Goal: Task Accomplishment & Management: Complete application form

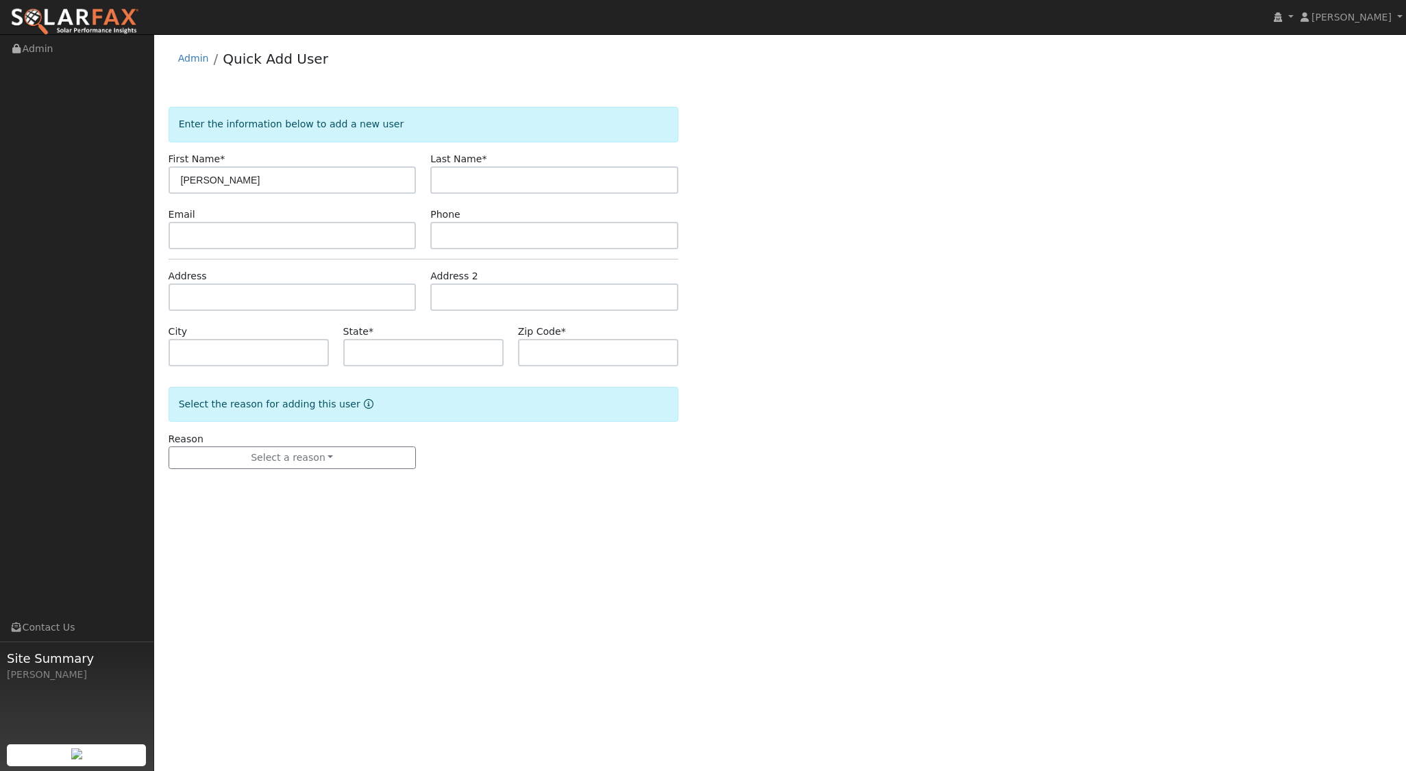
type input "Dan"
type input "Courier Brannon"
click at [193, 299] on input "text" at bounding box center [293, 297] width 248 height 27
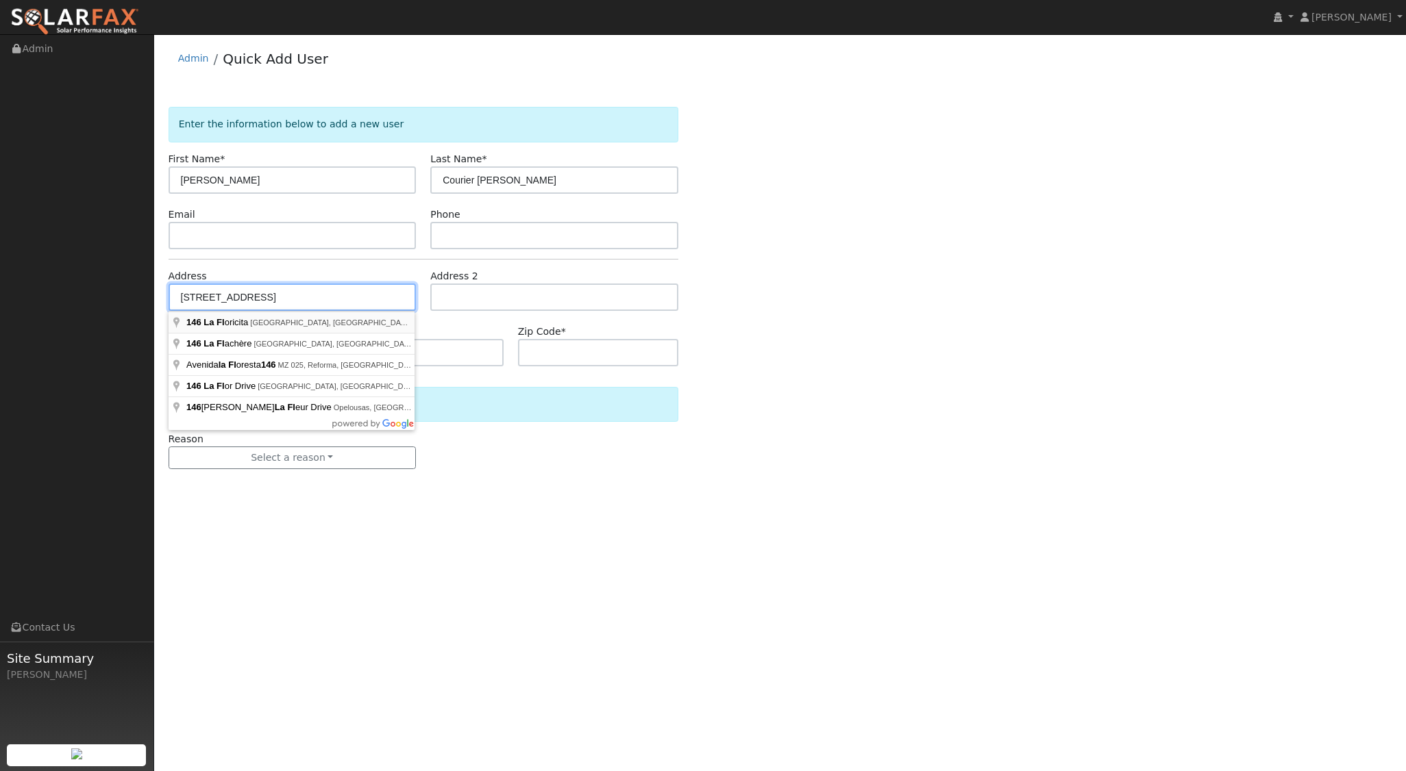
type input "146 La Floricita"
type input "Pismo Beach"
type input "CA"
type input "93449"
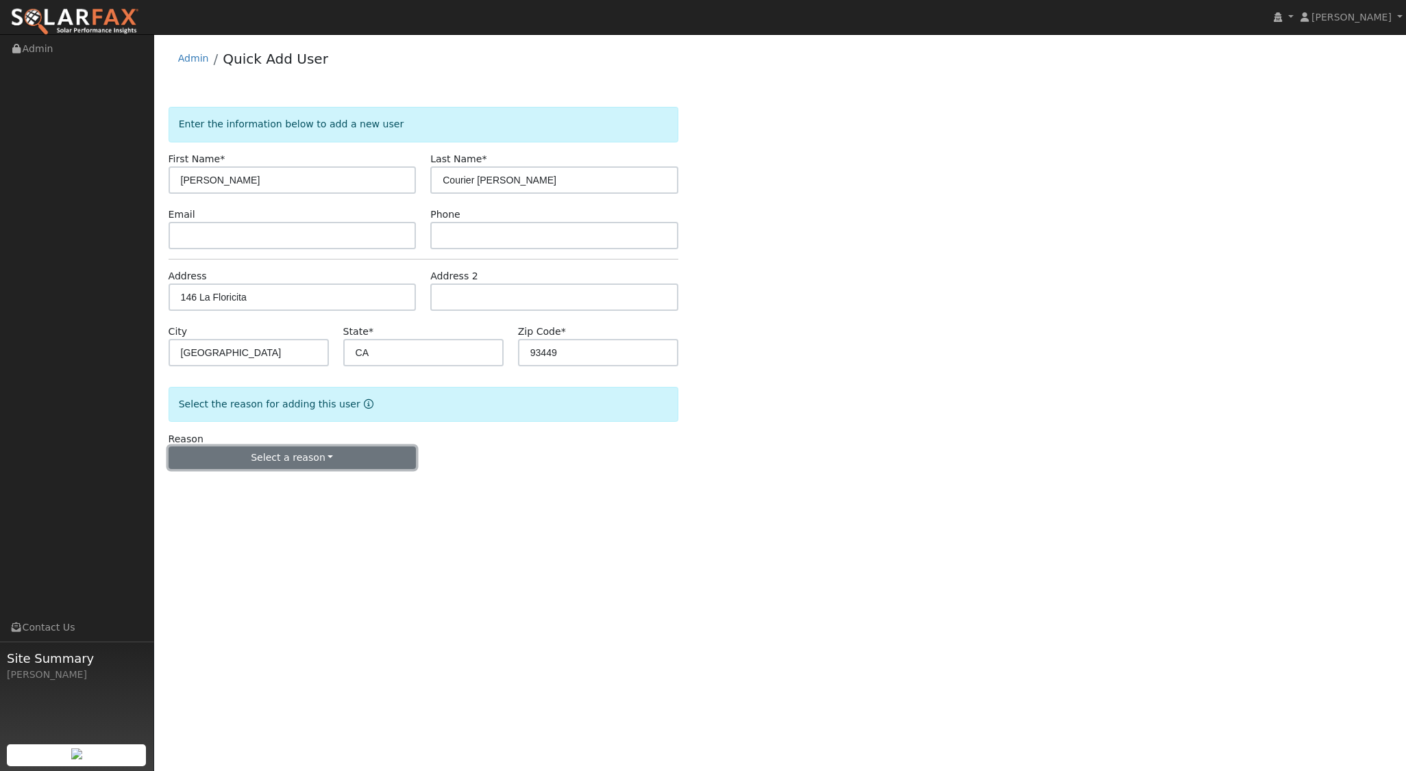
click at [306, 456] on button "Select a reason" at bounding box center [293, 458] width 248 height 23
click at [230, 483] on link "New lead" at bounding box center [244, 485] width 151 height 19
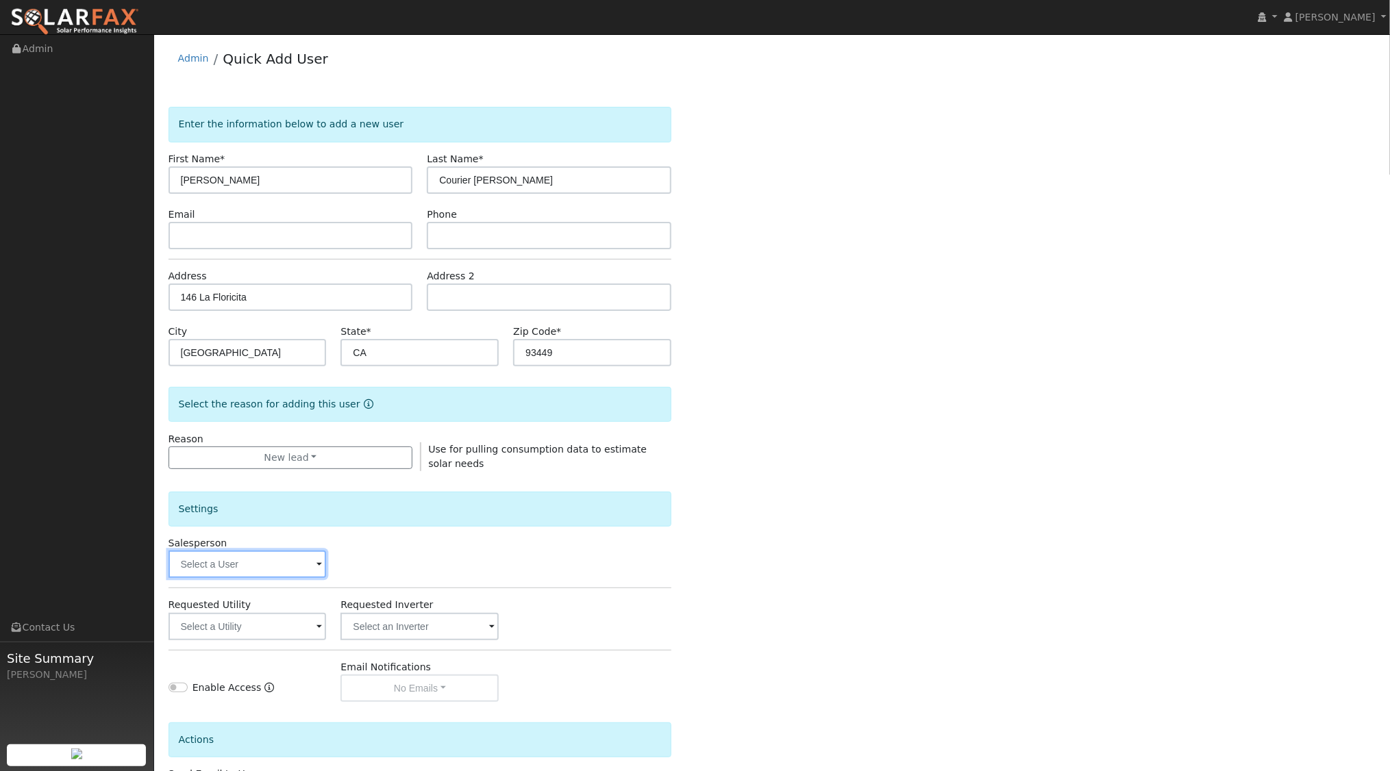
click at [269, 565] on input "text" at bounding box center [248, 564] width 158 height 27
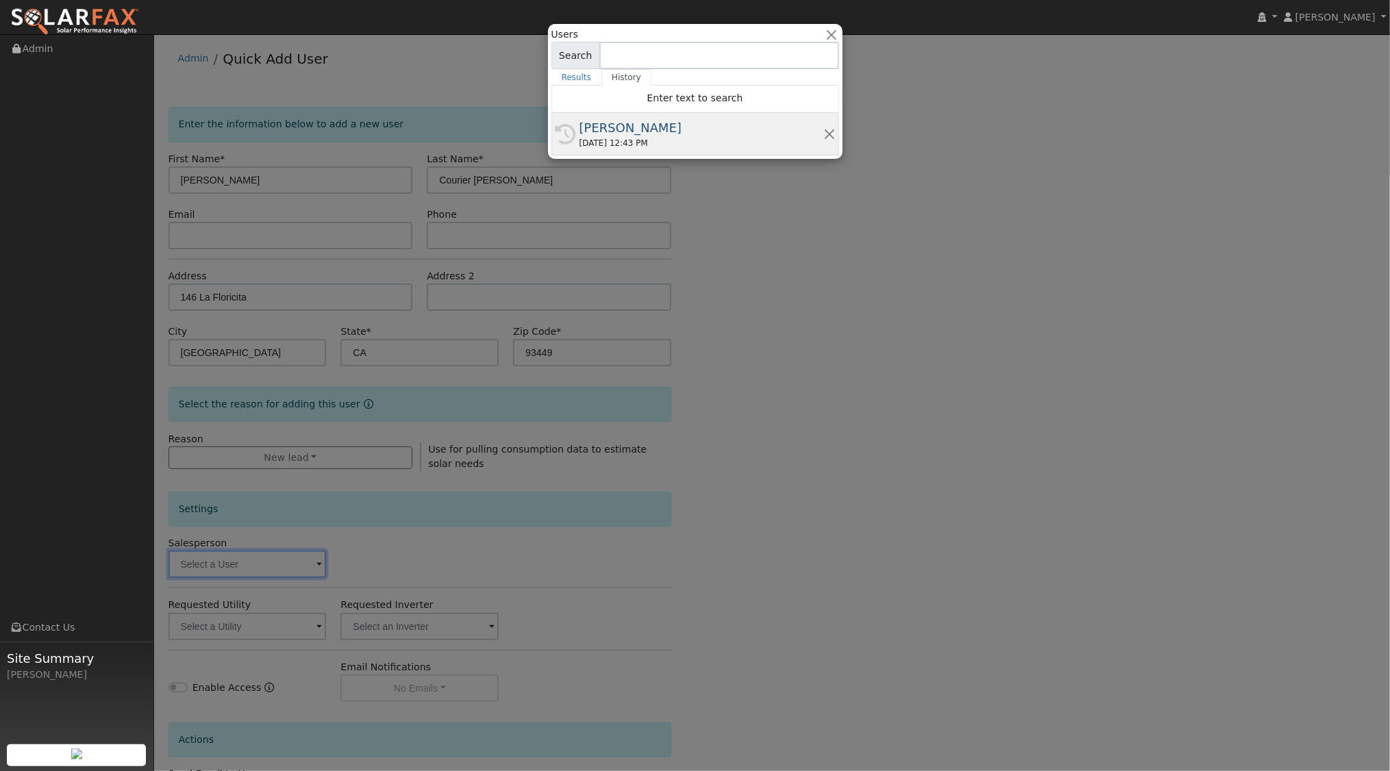
click at [610, 134] on div "[PERSON_NAME]" at bounding box center [702, 128] width 244 height 18
type input "[PERSON_NAME]"
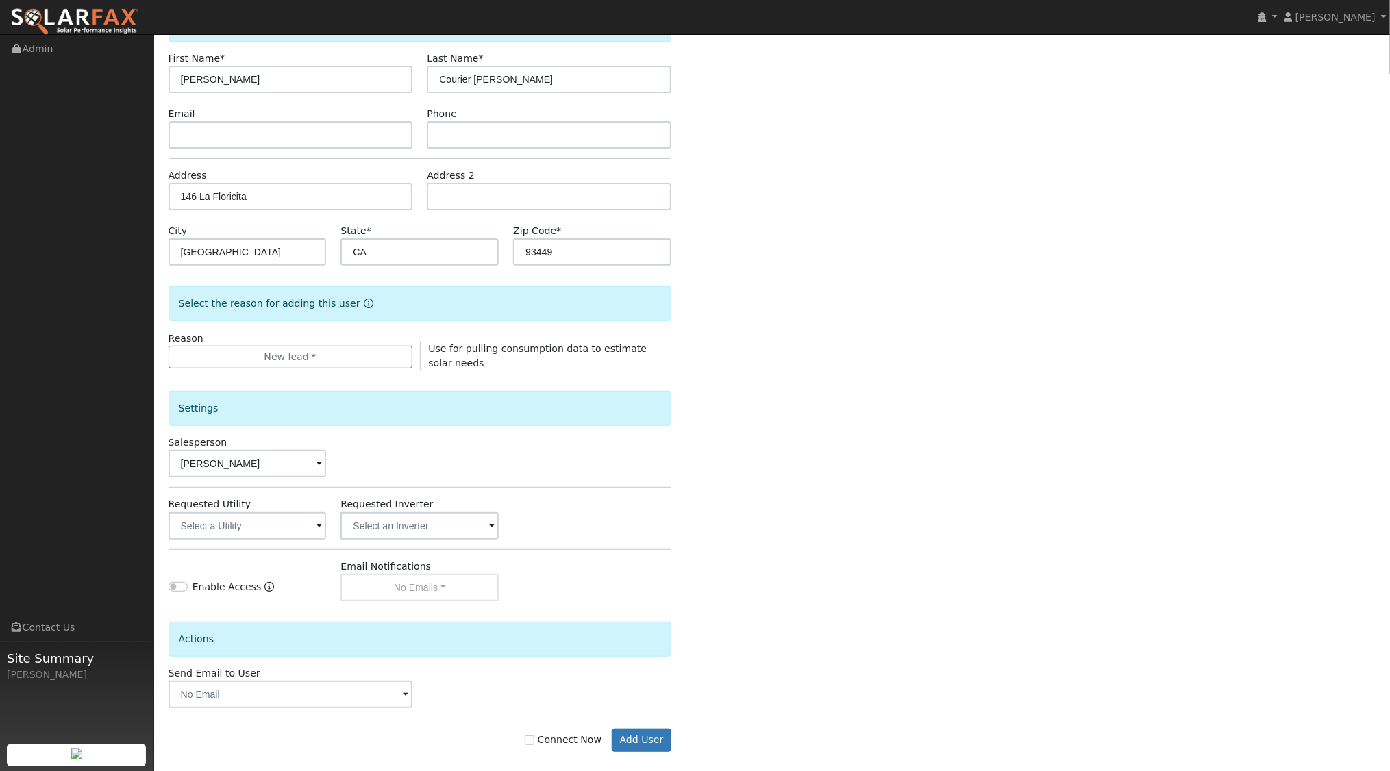
scroll to position [113, 0]
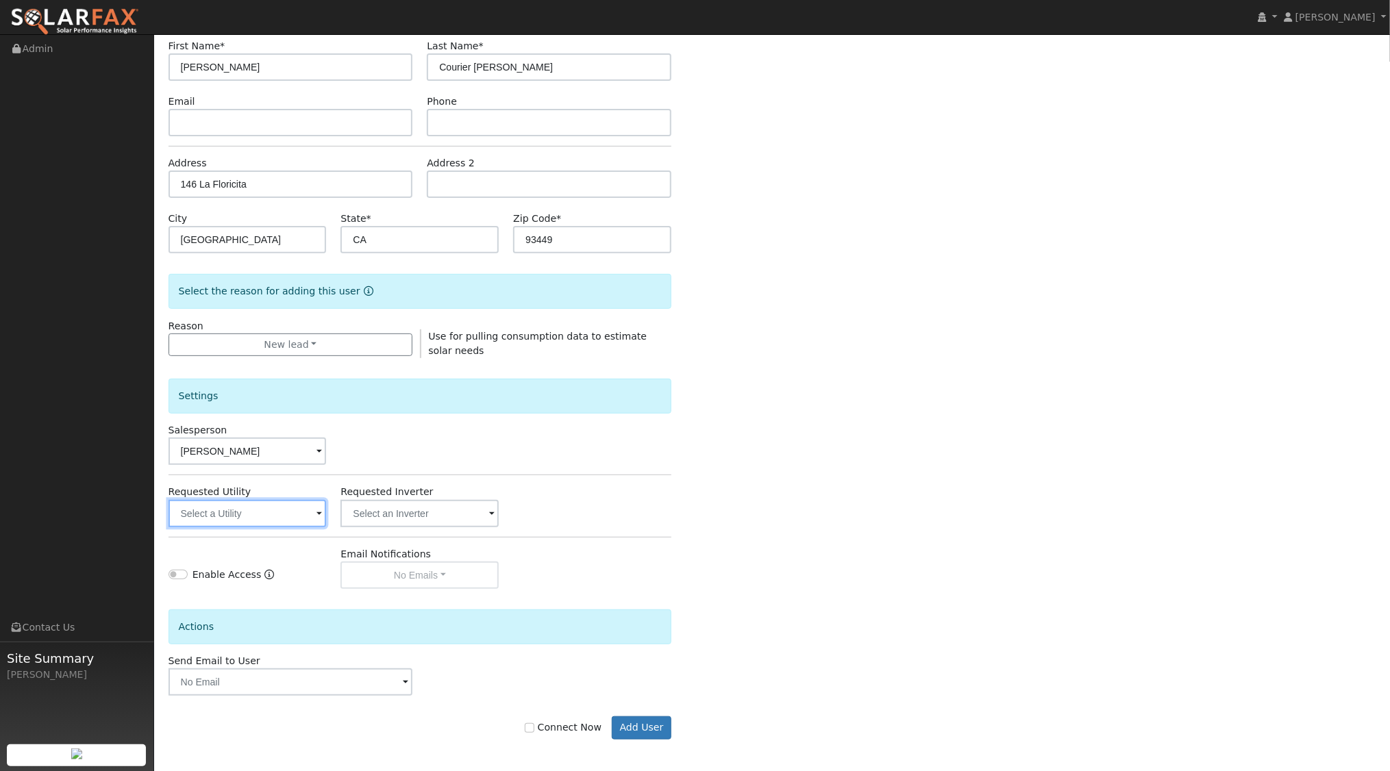
click at [294, 514] on input "text" at bounding box center [248, 513] width 158 height 27
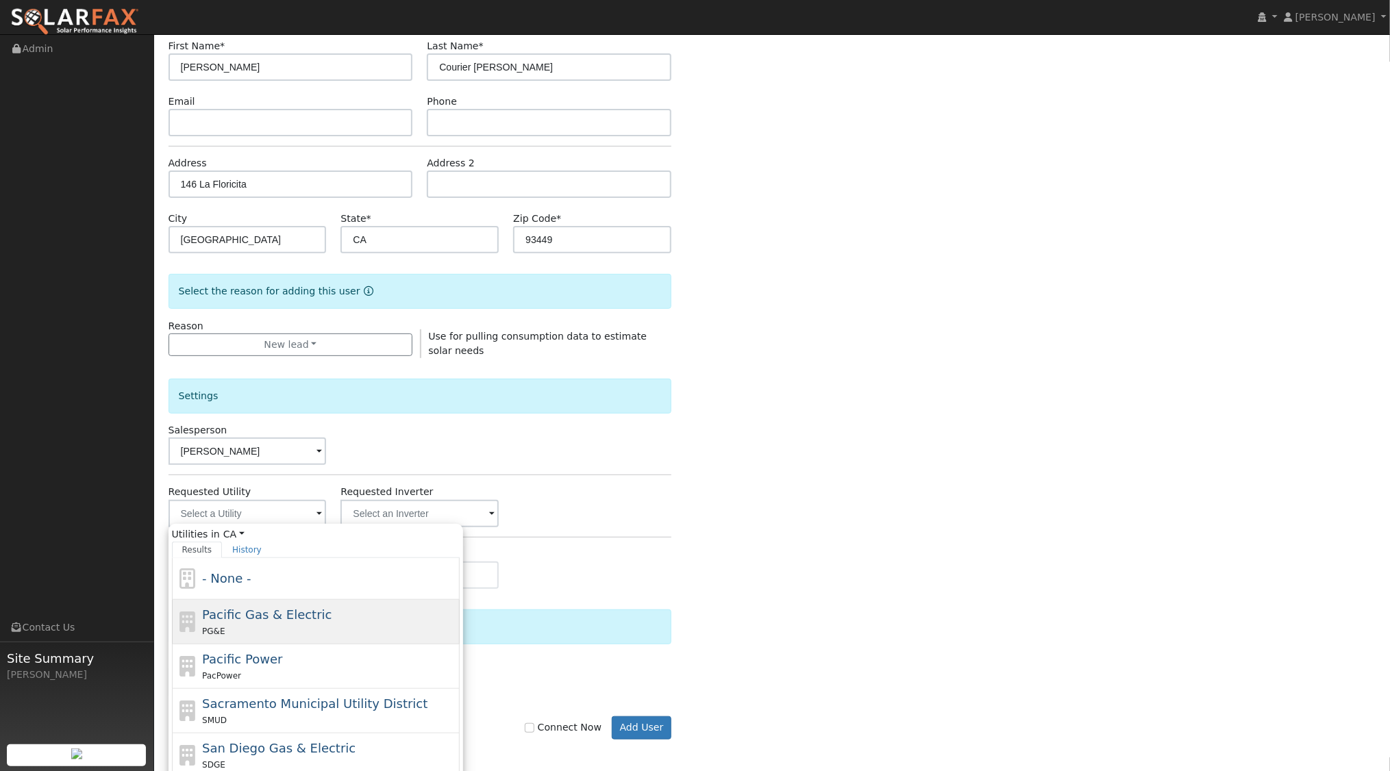
click at [266, 610] on span "Pacific Gas & Electric" at bounding box center [266, 615] width 129 height 14
type input "Pacific Gas & Electric"
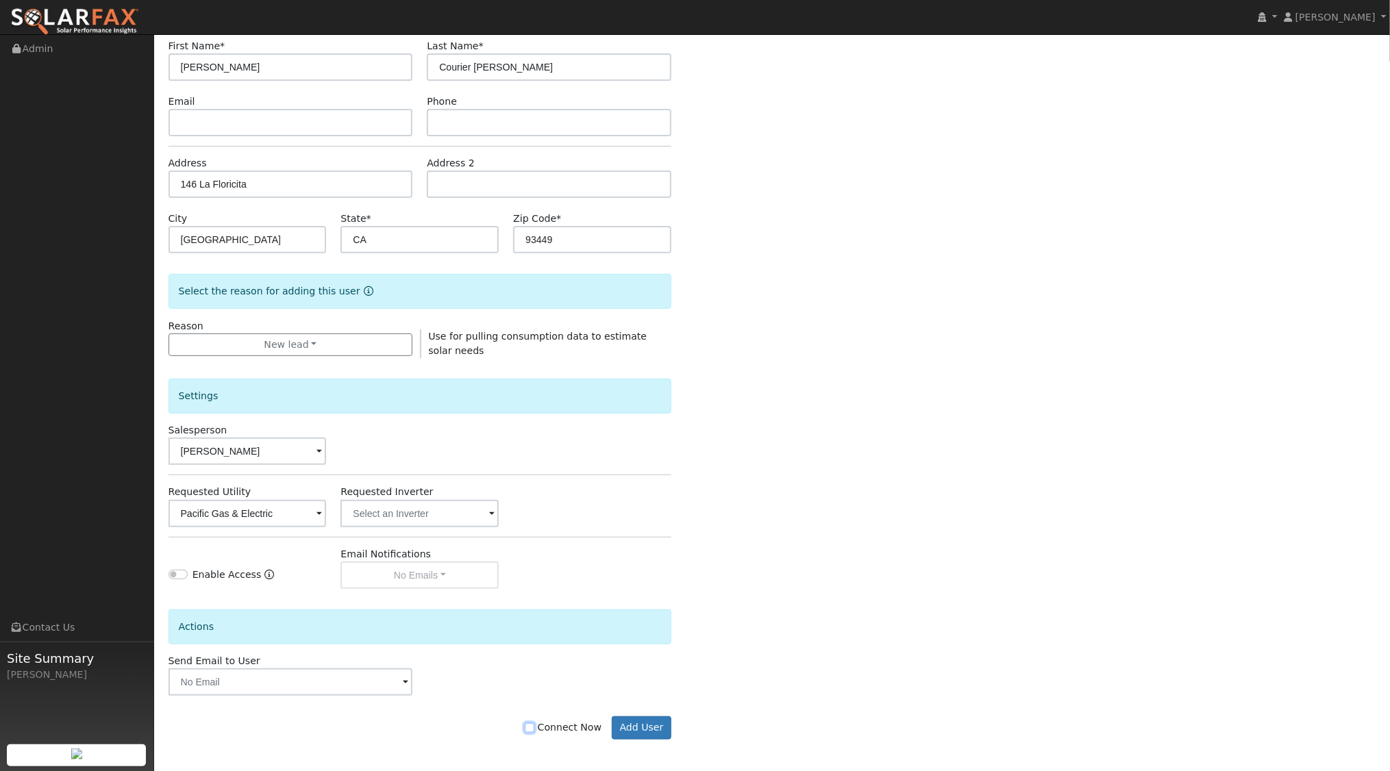
click at [534, 728] on input "Connect Now" at bounding box center [530, 728] width 10 height 10
checkbox input "true"
click at [658, 720] on button "Add User" at bounding box center [642, 728] width 60 height 23
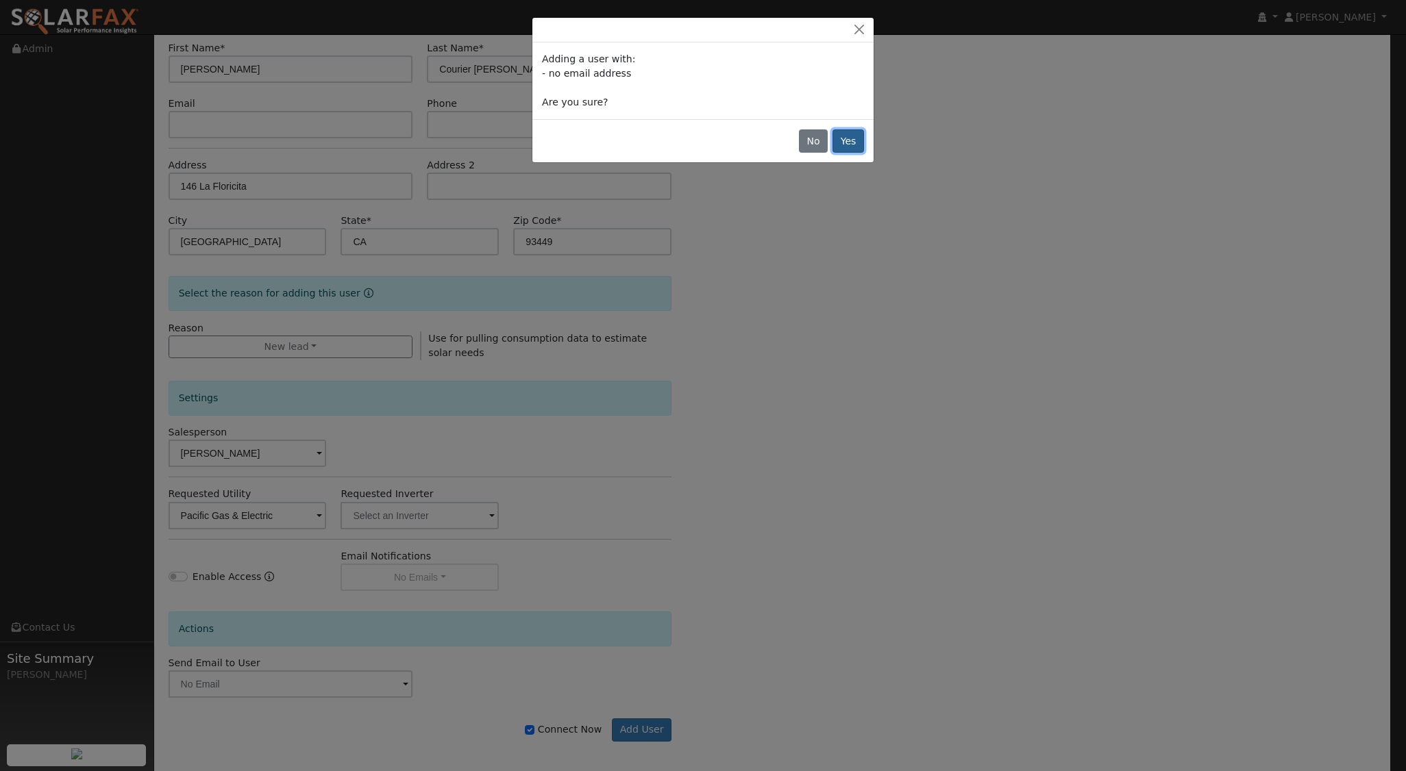
click at [847, 134] on button "Yes" at bounding box center [848, 140] width 32 height 23
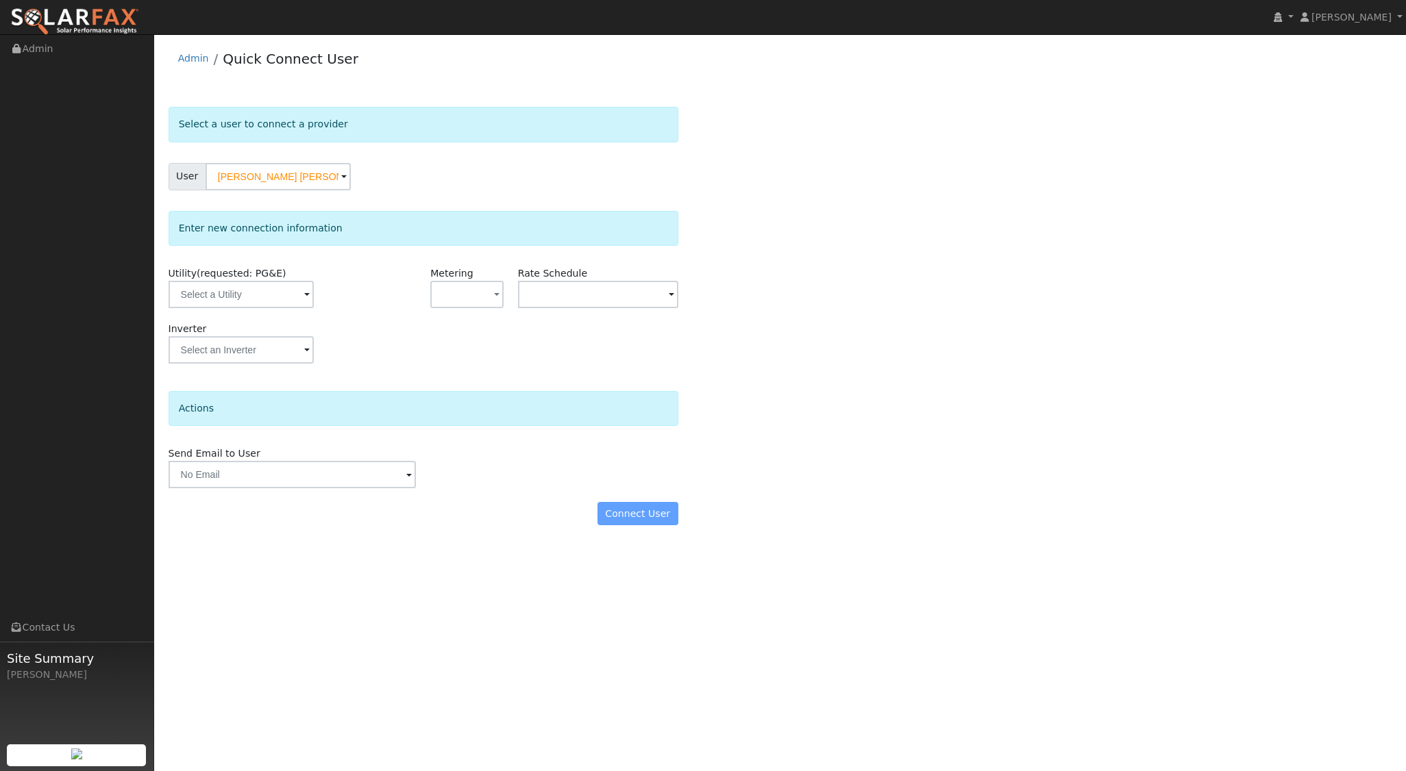
click at [304, 298] on span at bounding box center [306, 296] width 5 height 16
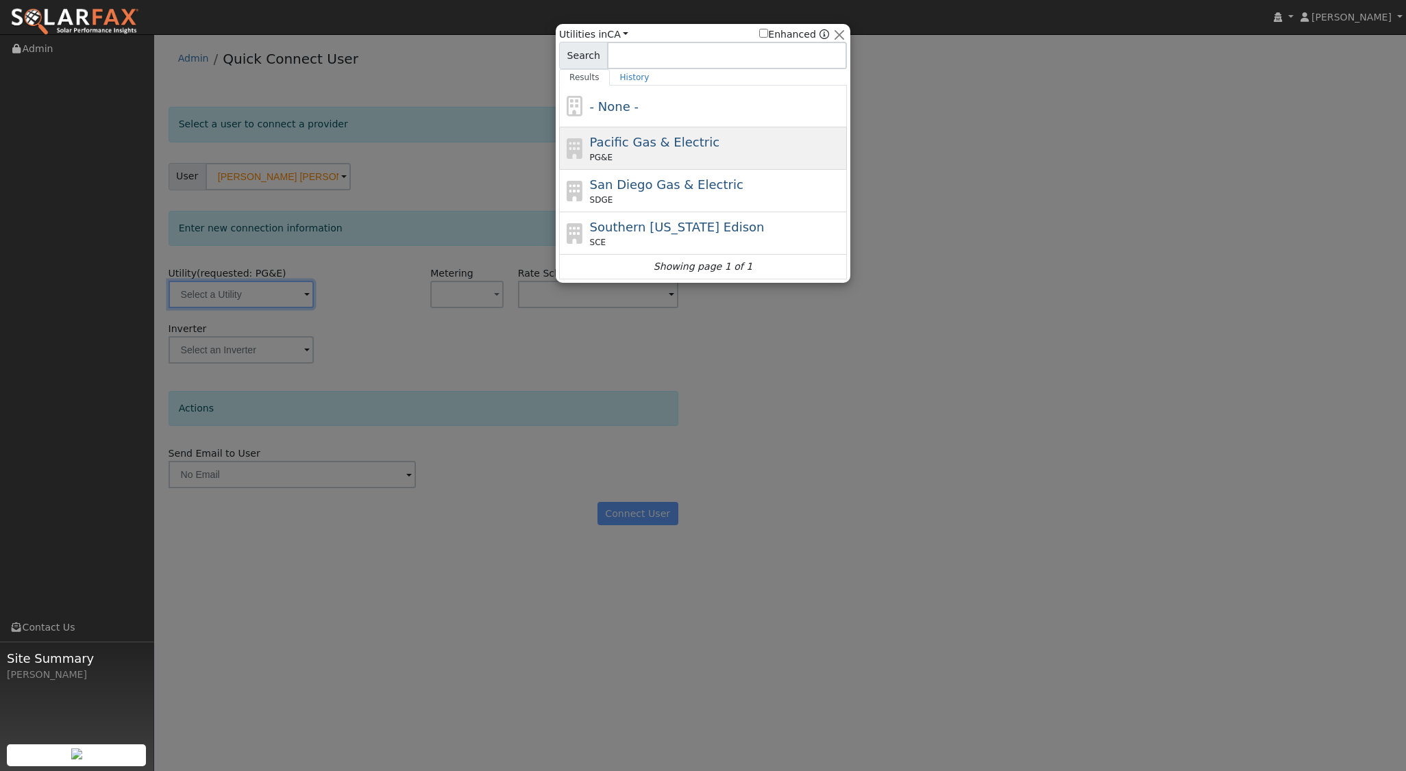
click at [627, 142] on span "Pacific Gas & Electric" at bounding box center [654, 142] width 129 height 14
type input "PG&E"
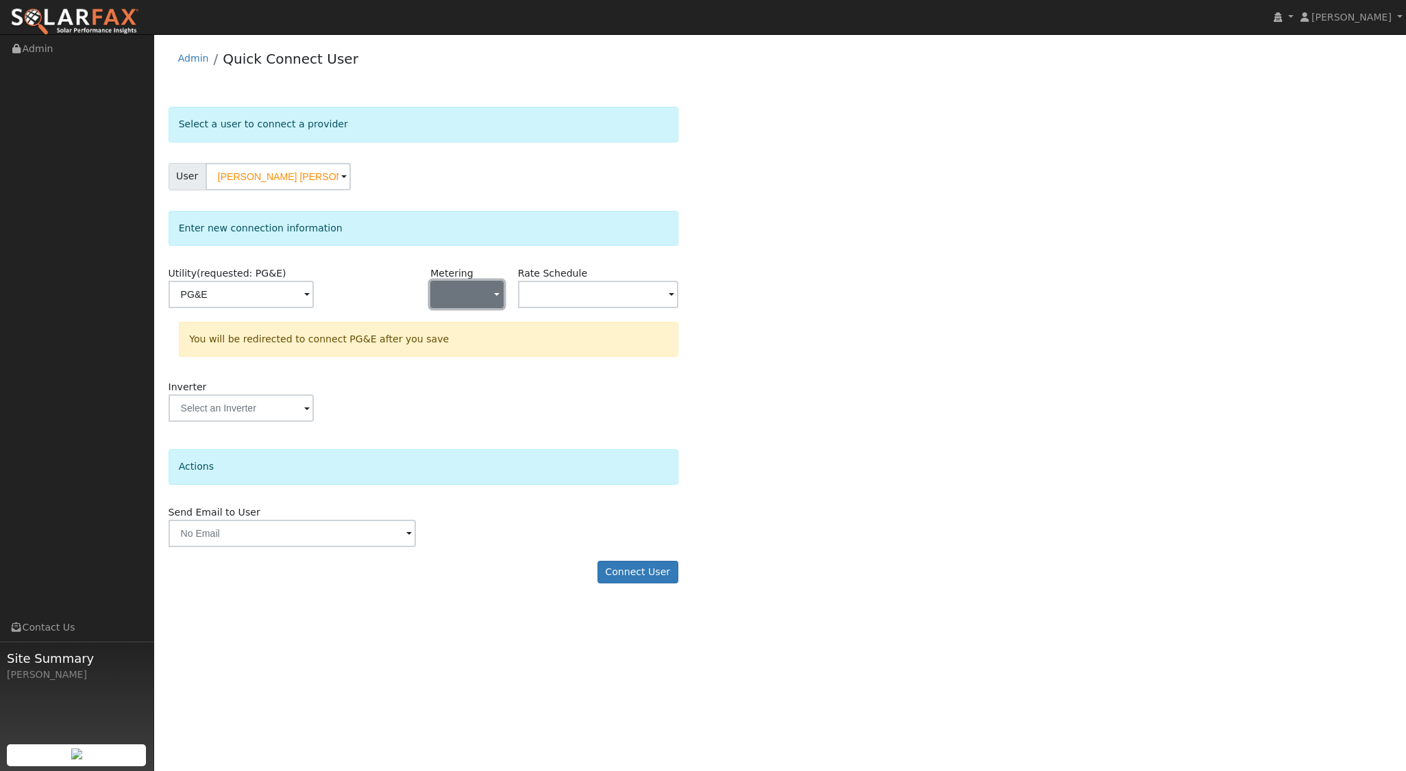
click at [478, 290] on button "button" at bounding box center [466, 294] width 73 height 27
click at [464, 349] on link "NEM" at bounding box center [478, 343] width 95 height 19
click at [314, 298] on input "text" at bounding box center [241, 294] width 145 height 27
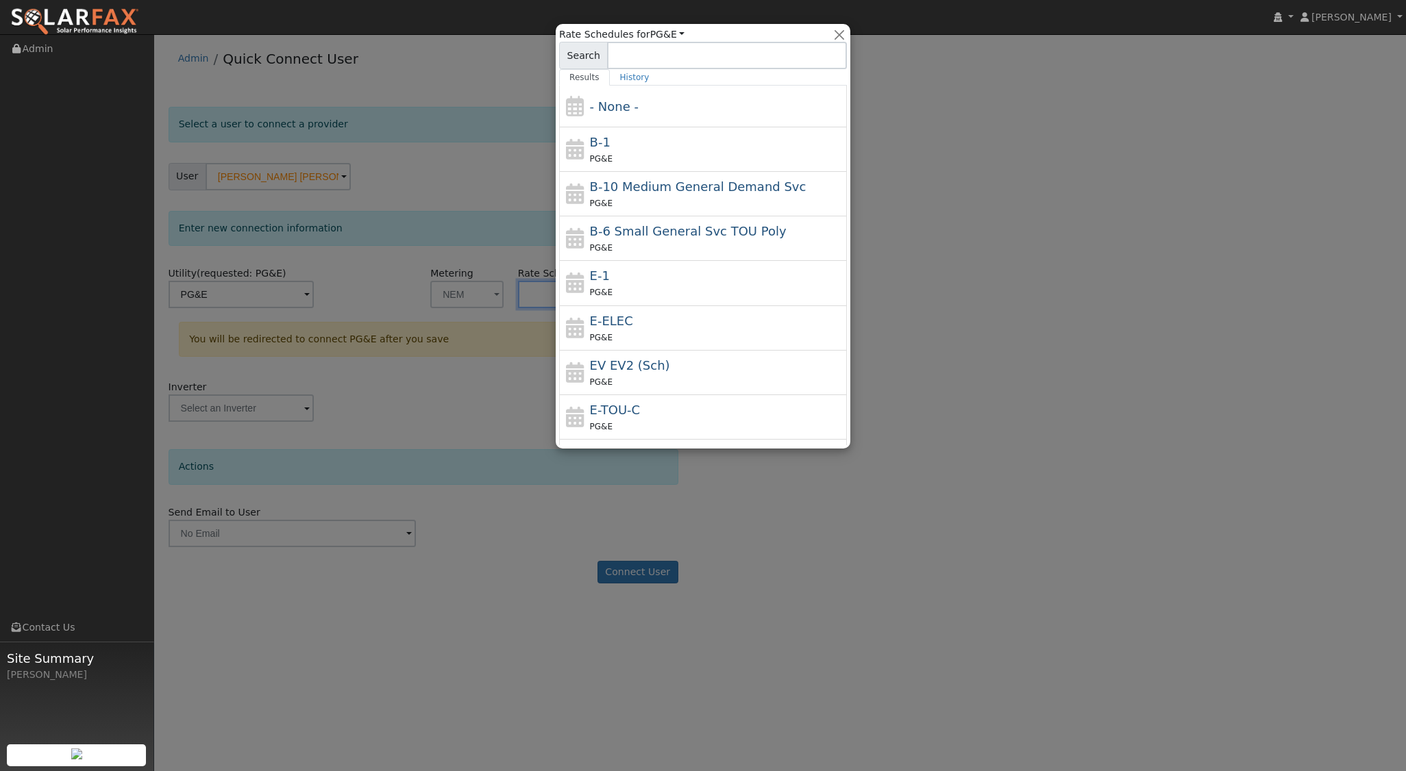
click at [625, 408] on span "E-TOU-C" at bounding box center [615, 410] width 51 height 14
type input "E-TOU-C"
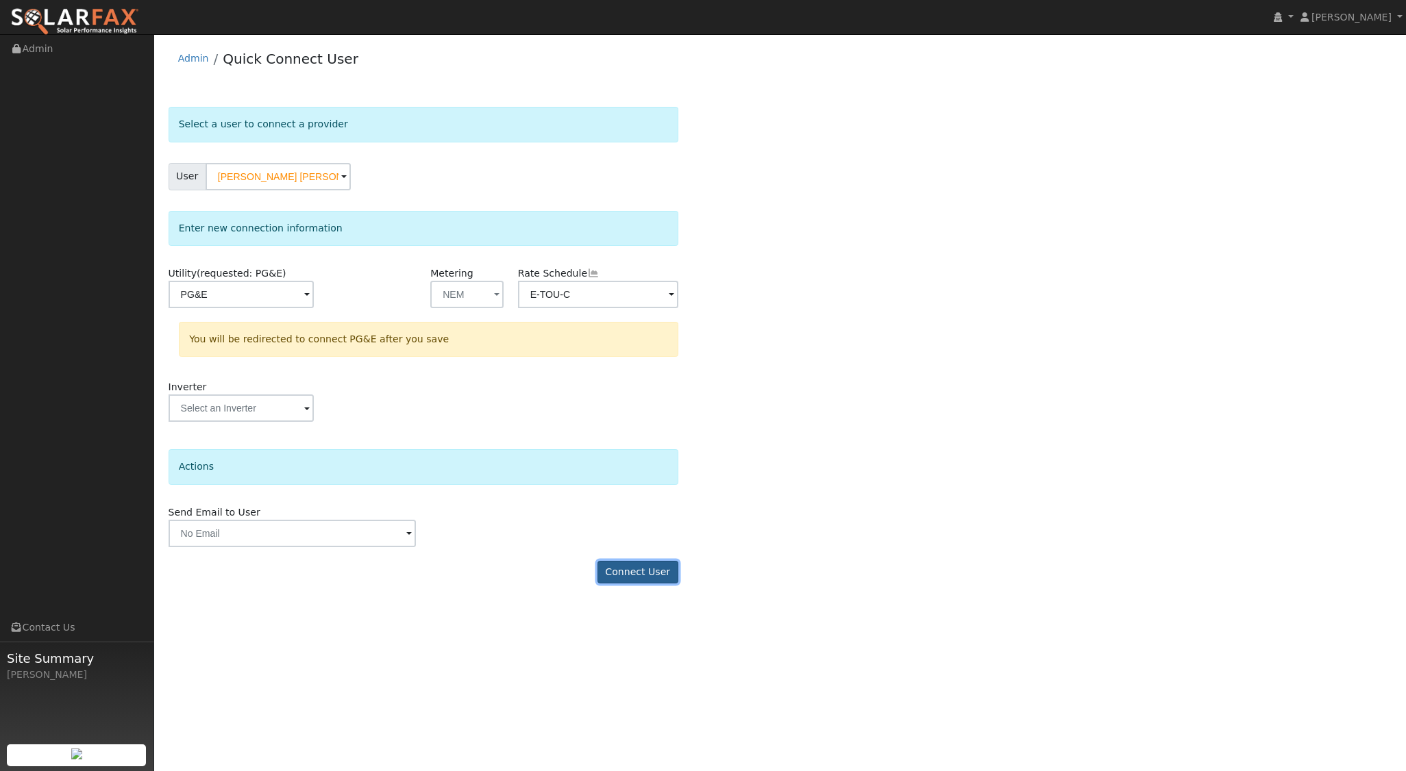
click at [635, 569] on button "Connect User" at bounding box center [637, 572] width 81 height 23
